Goal: Find specific page/section: Find specific page/section

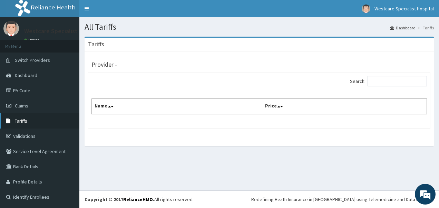
click at [28, 124] on link "Tariffs" at bounding box center [39, 120] width 79 height 15
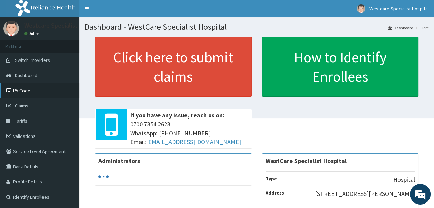
click at [29, 92] on link "PA Code" at bounding box center [39, 90] width 79 height 15
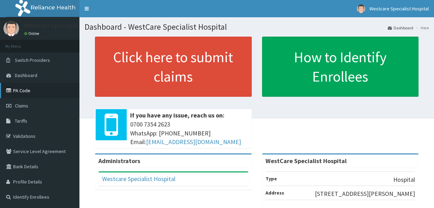
click at [21, 91] on link "PA Code" at bounding box center [39, 90] width 79 height 15
drag, startPoint x: 0, startPoint y: 0, endPoint x: 22, endPoint y: 119, distance: 121.5
click at [22, 119] on span "Tariffs" at bounding box center [21, 121] width 12 height 6
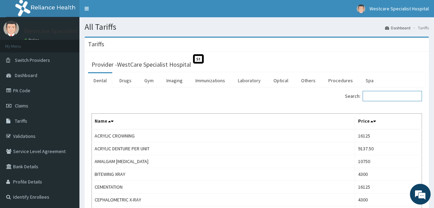
click at [375, 93] on input "Search:" at bounding box center [392, 96] width 59 height 10
drag, startPoint x: 218, startPoint y: 81, endPoint x: 222, endPoint y: 81, distance: 4.1
click at [218, 81] on link "Immunizations" at bounding box center [210, 80] width 41 height 15
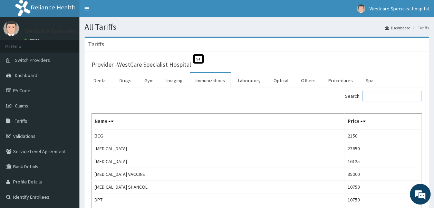
click at [374, 94] on input "Search:" at bounding box center [392, 96] width 59 height 10
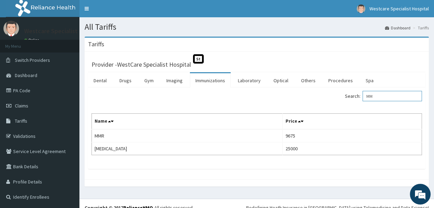
type input "M"
type input "C"
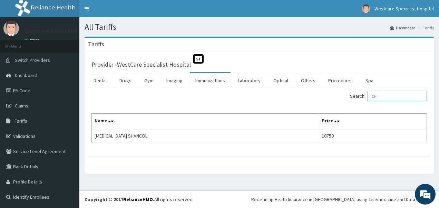
type input "C"
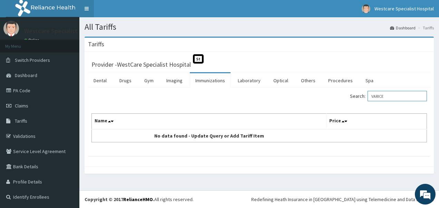
type input "VARICE"
